Goal: Task Accomplishment & Management: Manage account settings

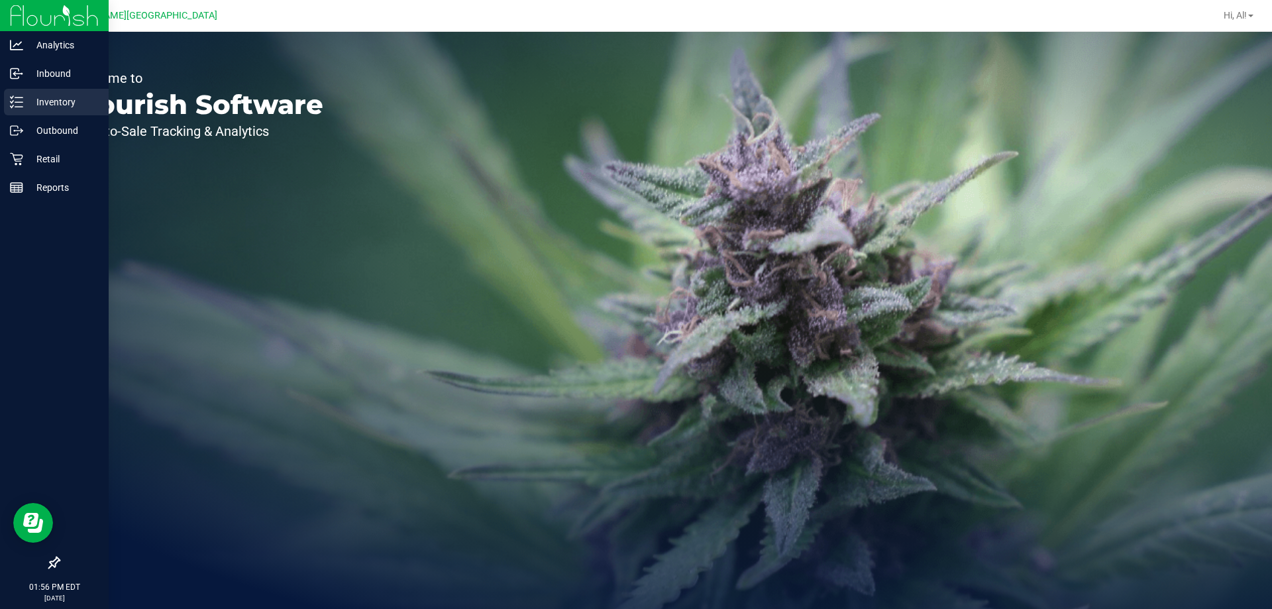
click at [58, 103] on p "Inventory" at bounding box center [62, 102] width 79 height 16
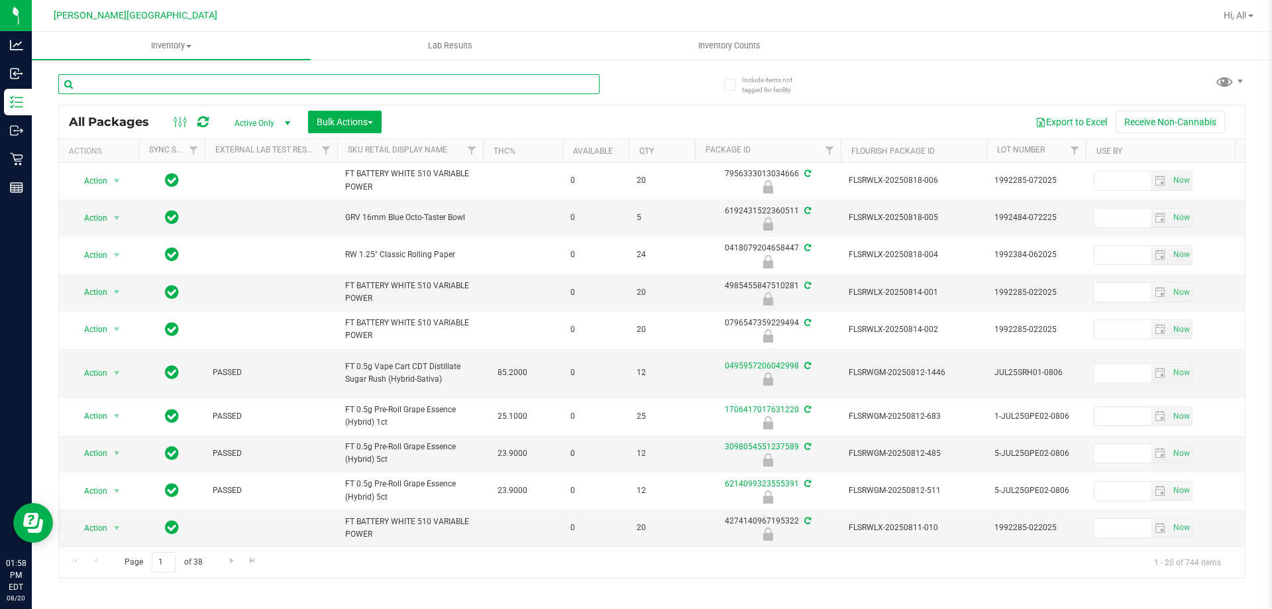
click at [295, 87] on input "text" at bounding box center [328, 84] width 541 height 20
type input "1839527595072061"
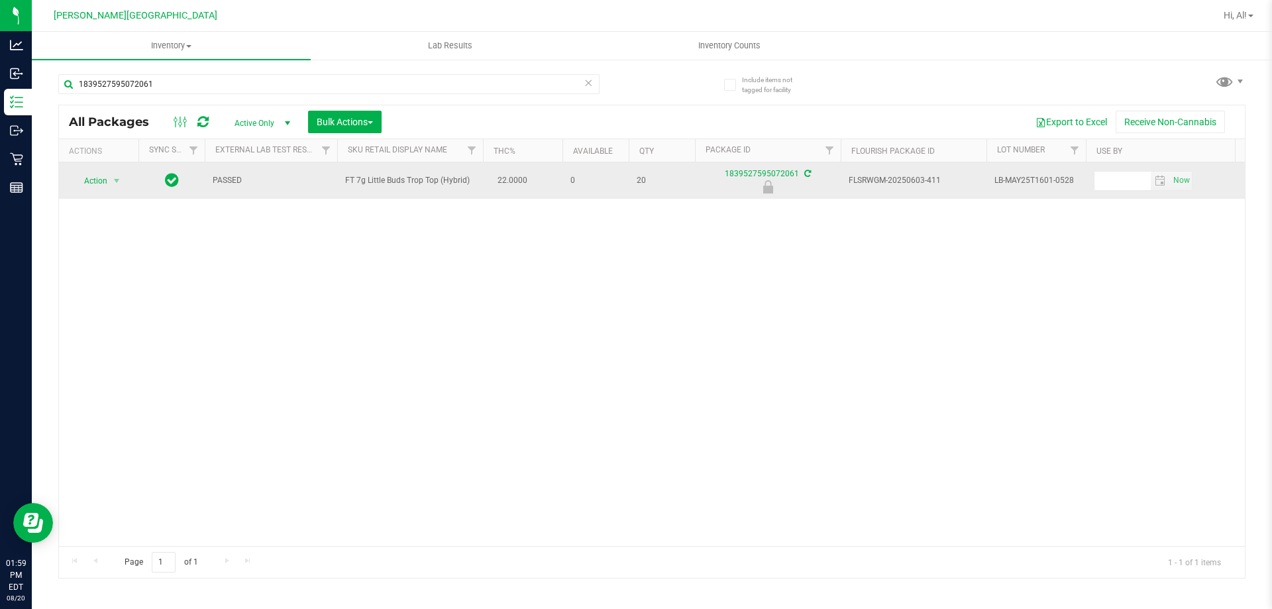
click at [95, 190] on td "Action Action Edit attributes Global inventory Locate package Package audit log…" at bounding box center [98, 180] width 79 height 36
click at [101, 182] on span "Action" at bounding box center [90, 181] width 36 height 19
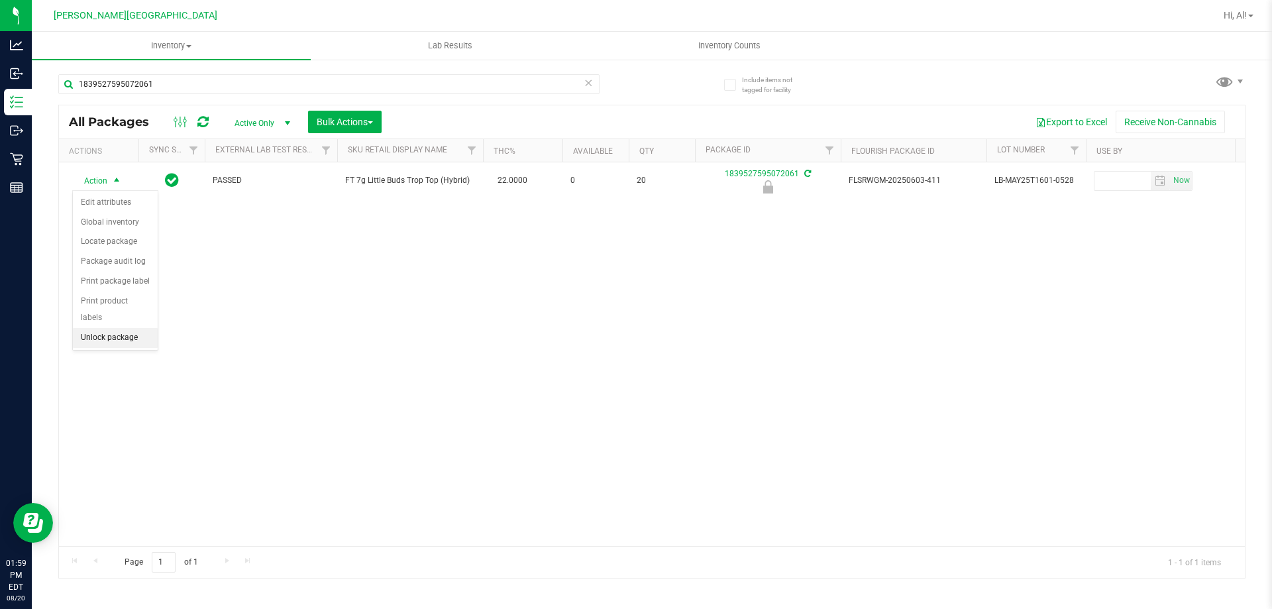
click at [129, 328] on li "Unlock package" at bounding box center [115, 338] width 85 height 20
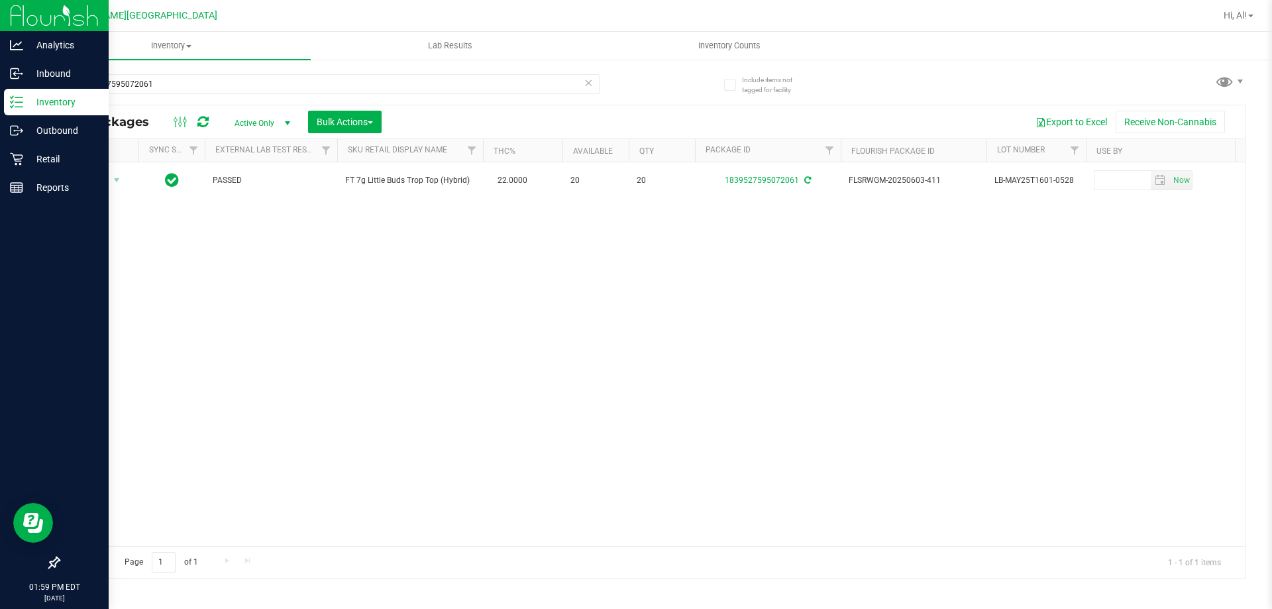
click at [17, 102] on line at bounding box center [18, 102] width 7 height 0
click at [34, 111] on div "Inventory" at bounding box center [56, 102] width 105 height 26
click at [28, 101] on p "Inventory" at bounding box center [62, 102] width 79 height 16
click at [61, 158] on p "Retail" at bounding box center [62, 159] width 79 height 16
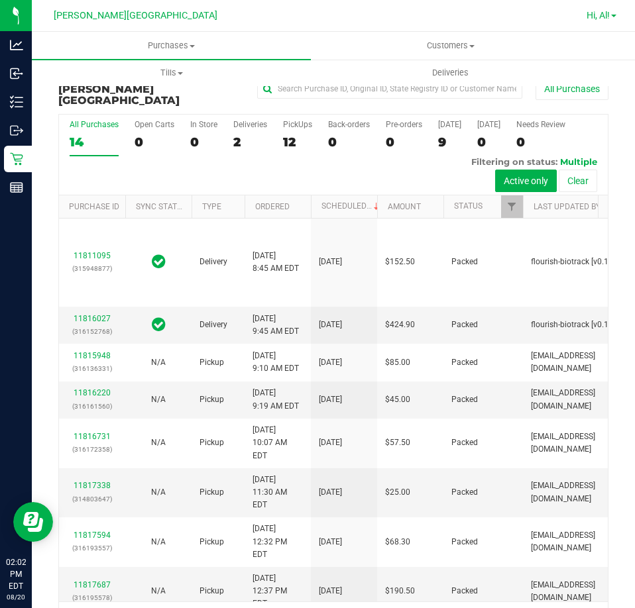
click at [592, 17] on div "Hi, Al!" at bounding box center [601, 15] width 40 height 23
click at [592, 16] on span "Hi, Al!" at bounding box center [597, 15] width 23 height 11
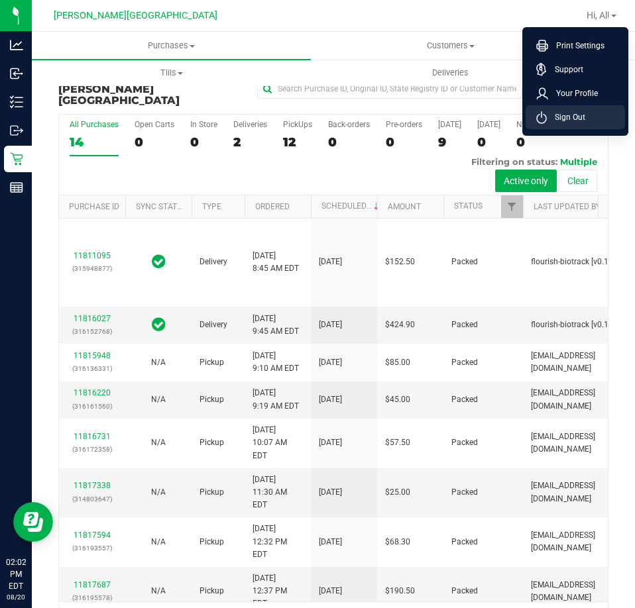
click at [580, 112] on span "Sign Out" at bounding box center [566, 117] width 38 height 13
